Goal: Subscribe to service/newsletter: Subscribe to service/newsletter

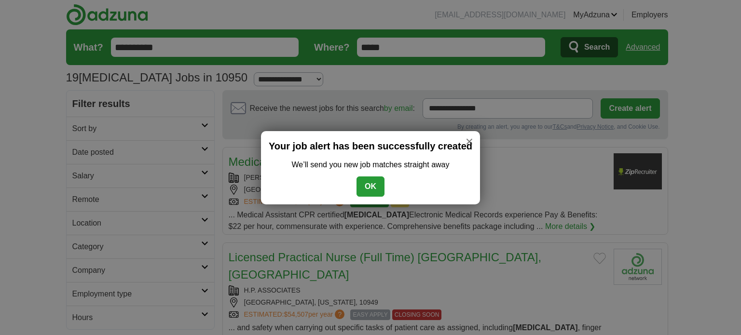
click at [377, 188] on button "OK" at bounding box center [370, 186] width 28 height 20
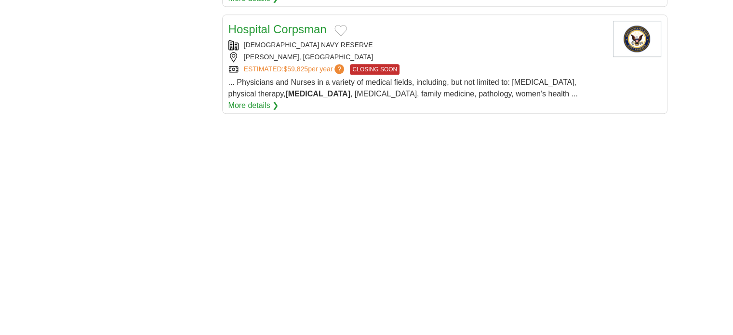
scroll to position [1205, 0]
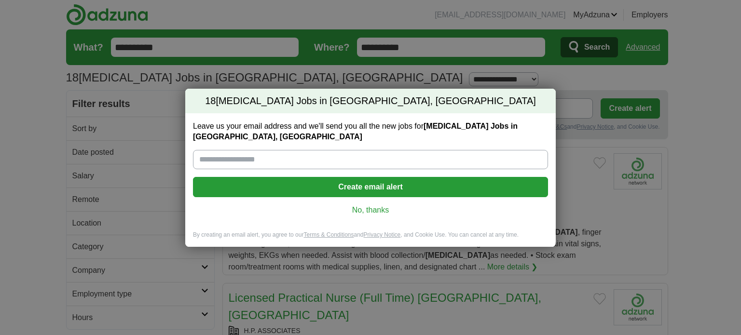
click at [366, 154] on input "Leave us your email address and we'll send you all the new jobs for Phlebotomy …" at bounding box center [370, 159] width 355 height 19
type input "**********"
click at [349, 180] on button "Create email alert" at bounding box center [370, 187] width 355 height 20
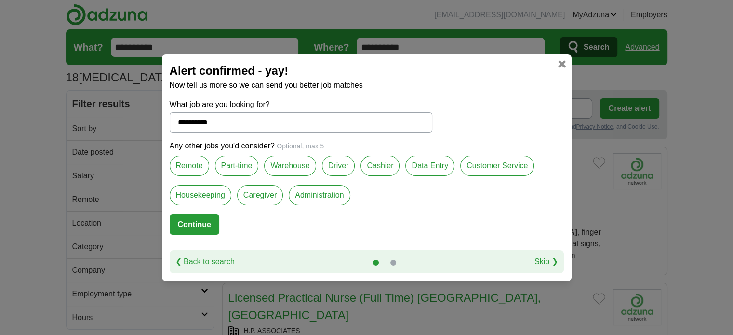
click at [547, 261] on link "Skip ❯" at bounding box center [547, 262] width 24 height 12
select select "**"
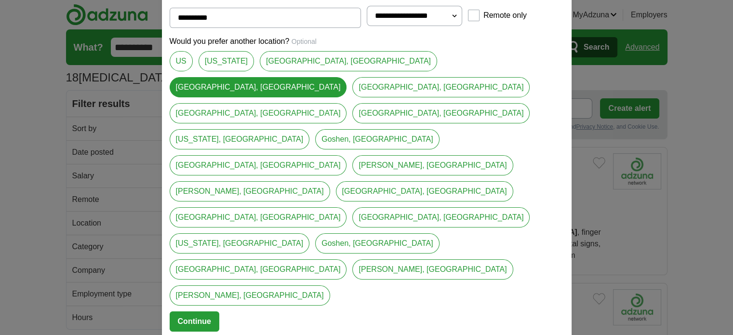
click at [202, 311] on button "Continue" at bounding box center [195, 321] width 50 height 20
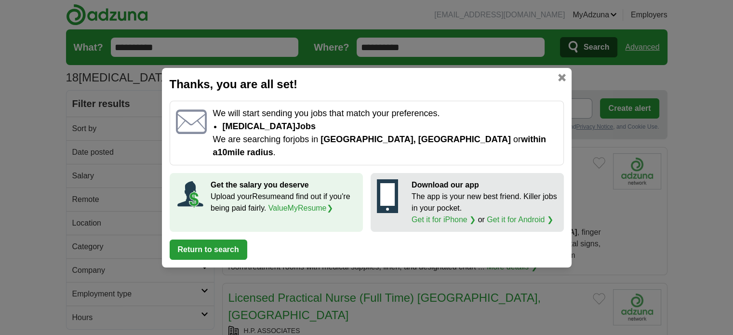
click at [220, 240] on button "Return to search" at bounding box center [209, 250] width 78 height 20
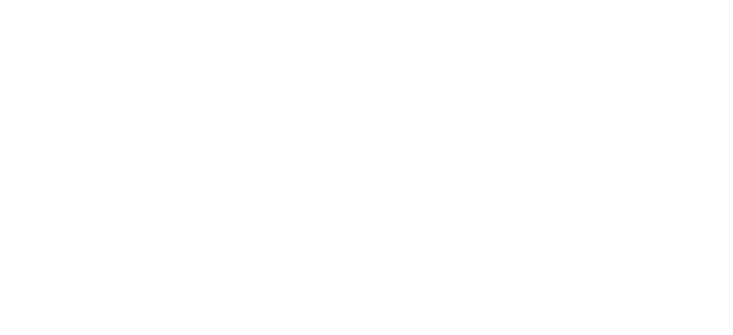
scroll to position [1398, 0]
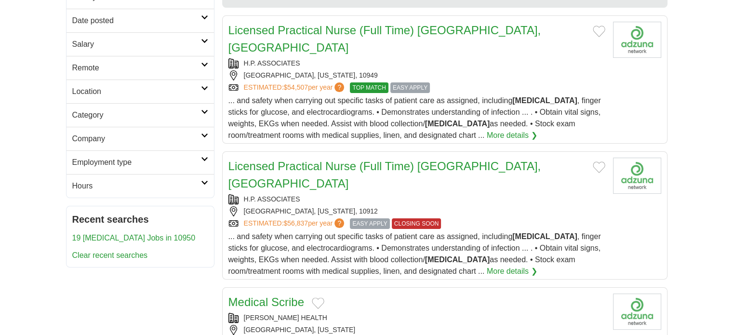
scroll to position [0, 0]
